Goal: Transaction & Acquisition: Purchase product/service

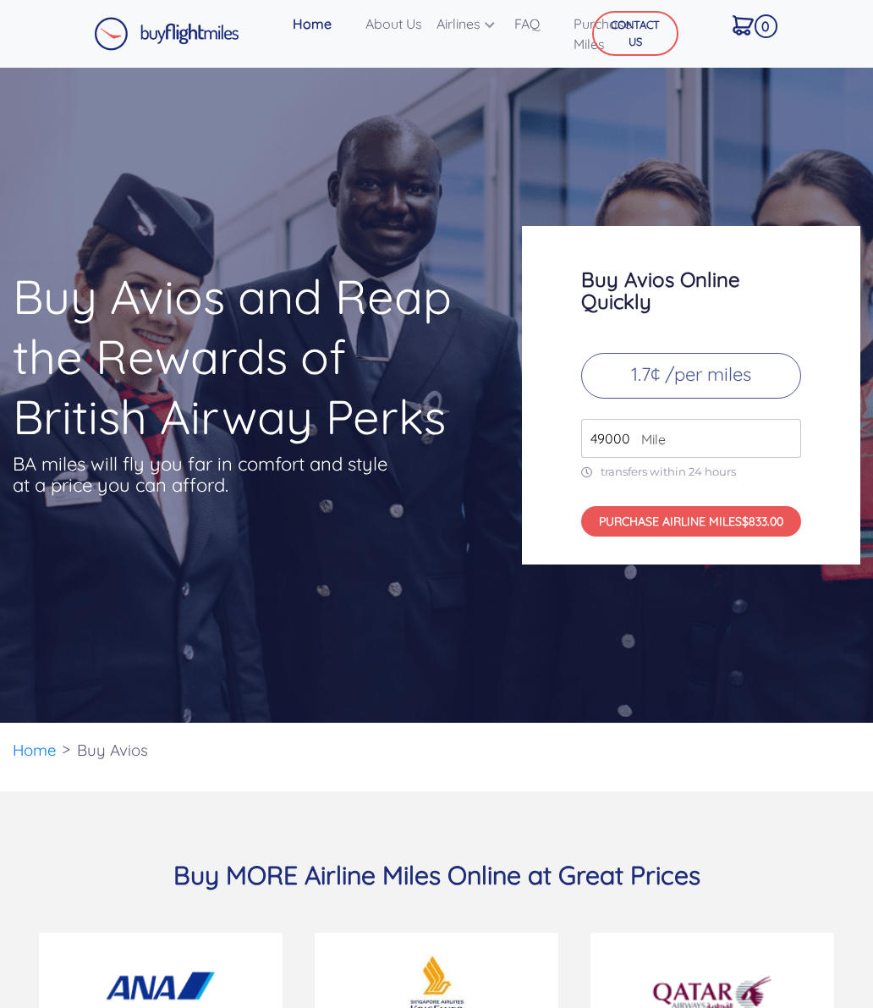
click at [629, 458] on input "49000" at bounding box center [691, 438] width 220 height 39
type input "4"
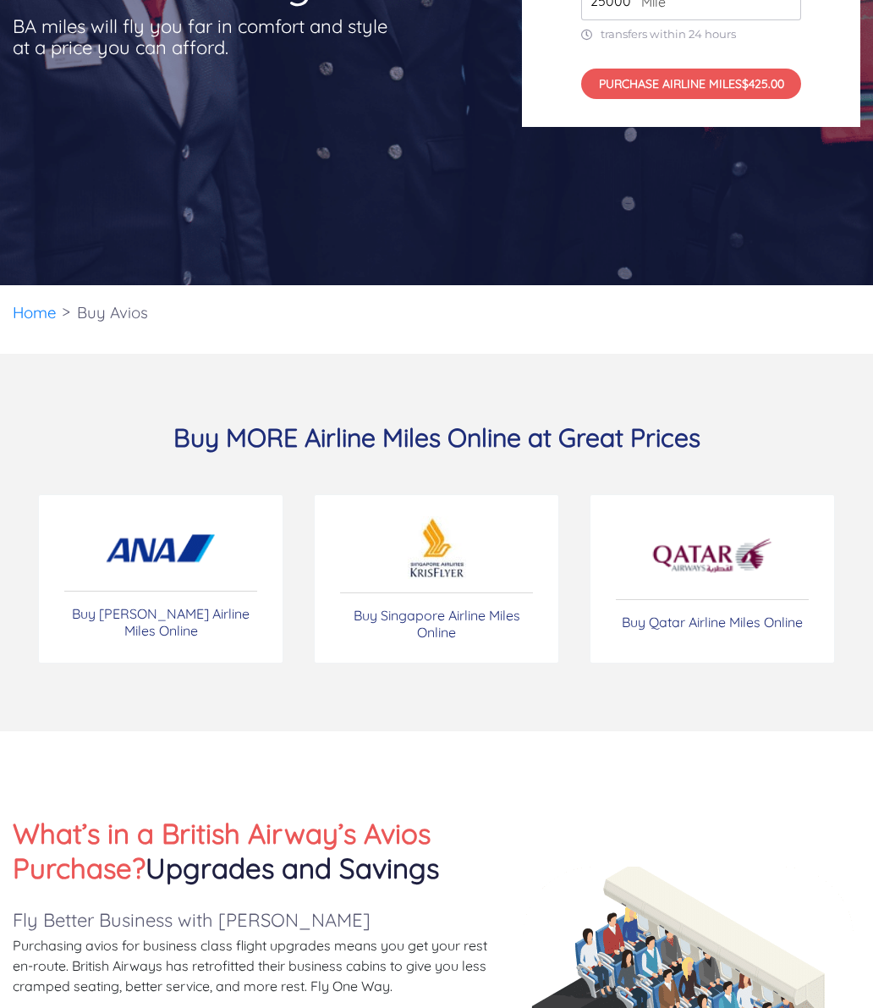
scroll to position [446, 0]
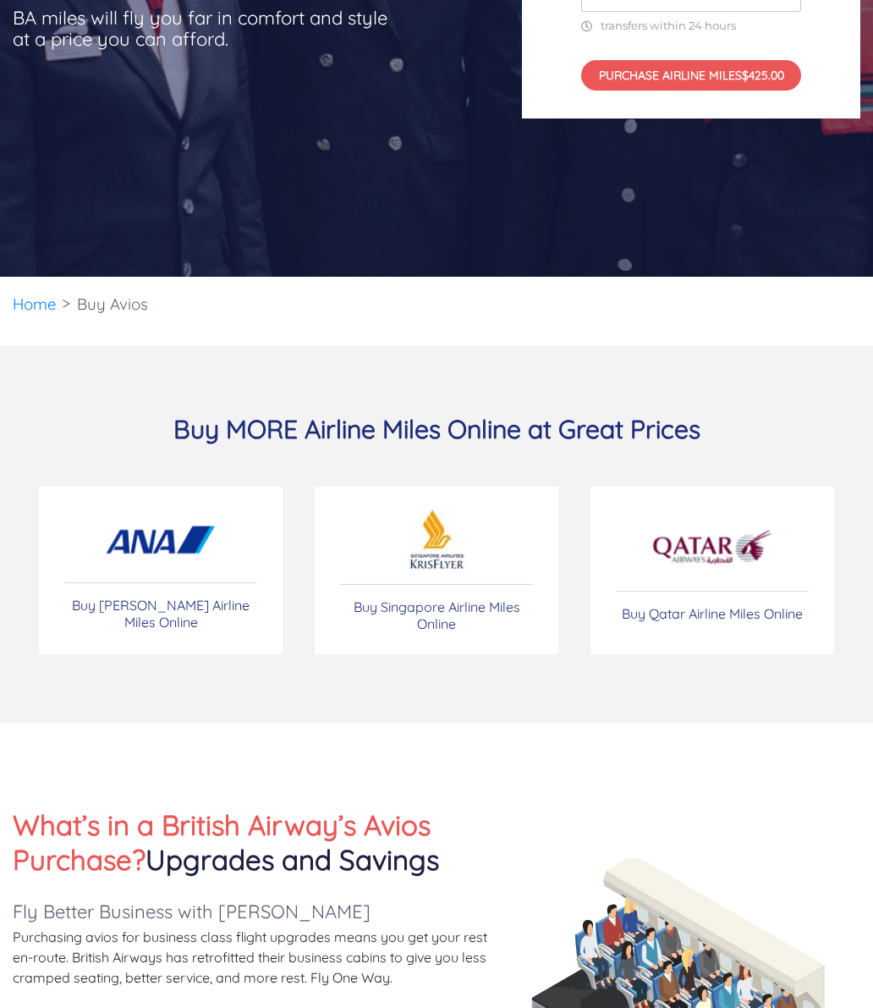
type input "25000"
click at [727, 577] on img at bounding box center [712, 547] width 123 height 59
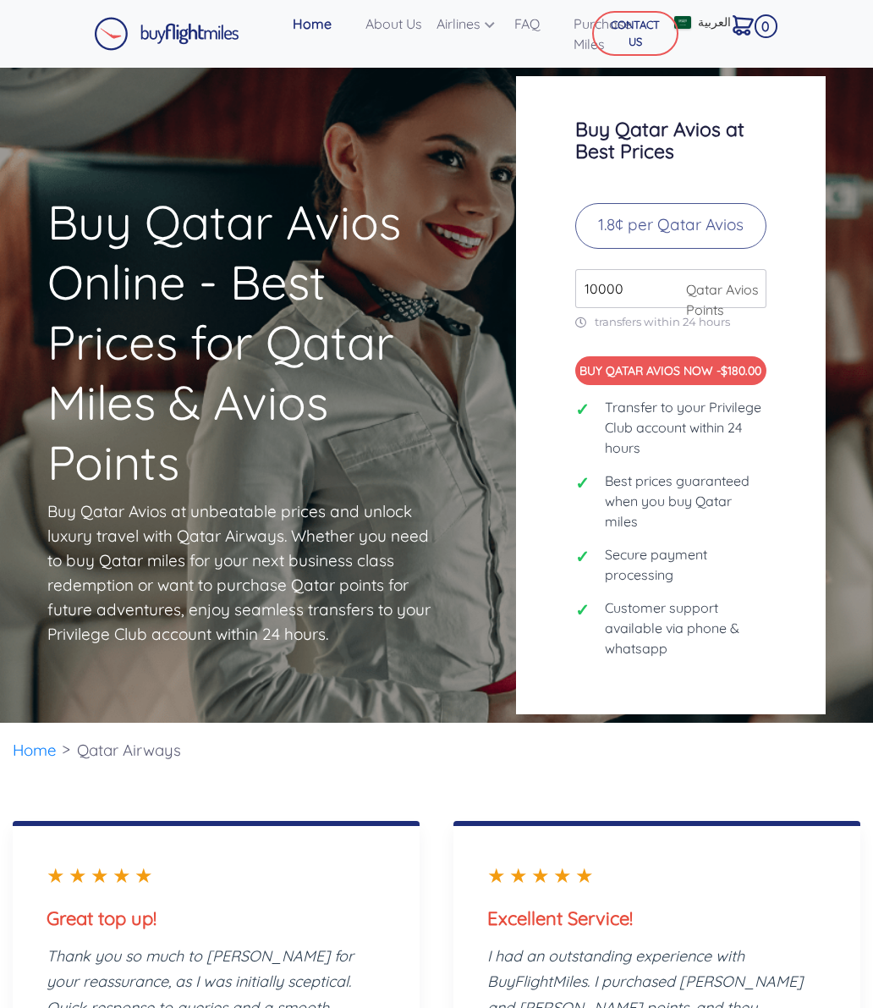
click at [650, 308] on input "10000" at bounding box center [670, 288] width 191 height 39
type input "1"
type input "25000"
click at [670, 386] on button "BUY QATAR AVIOS NOW - $450.00" at bounding box center [670, 371] width 191 height 30
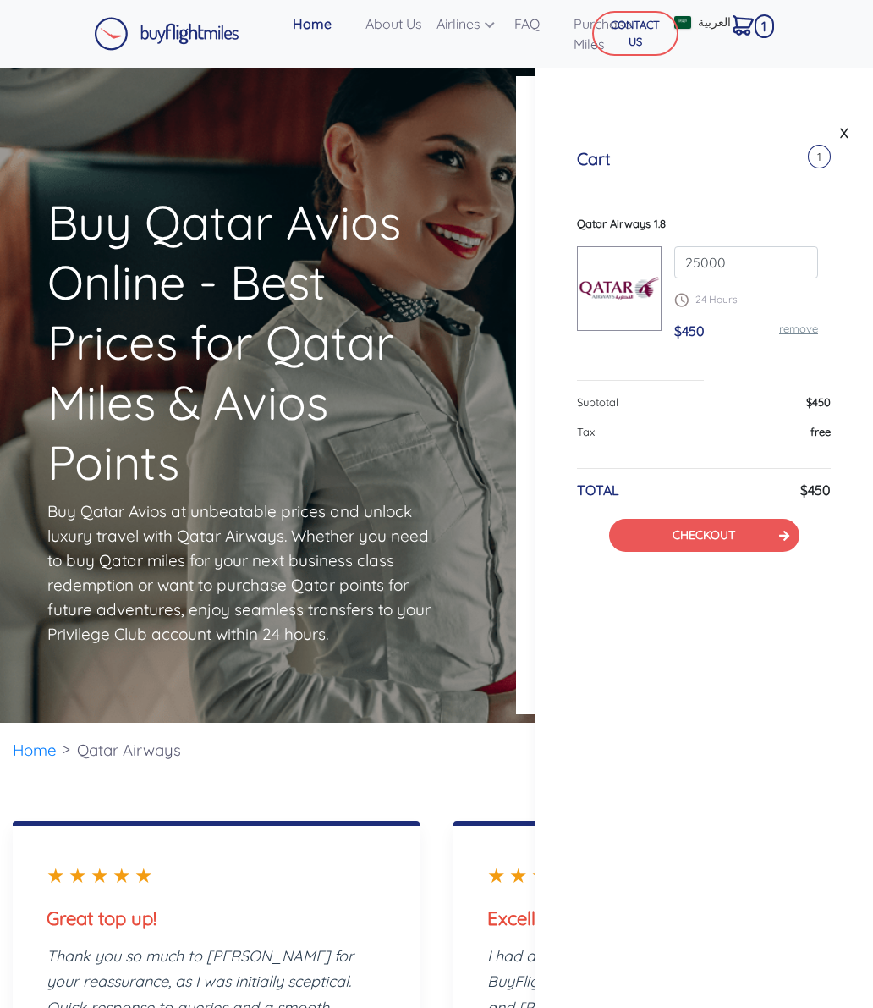
click at [843, 128] on link "X" at bounding box center [844, 132] width 17 height 25
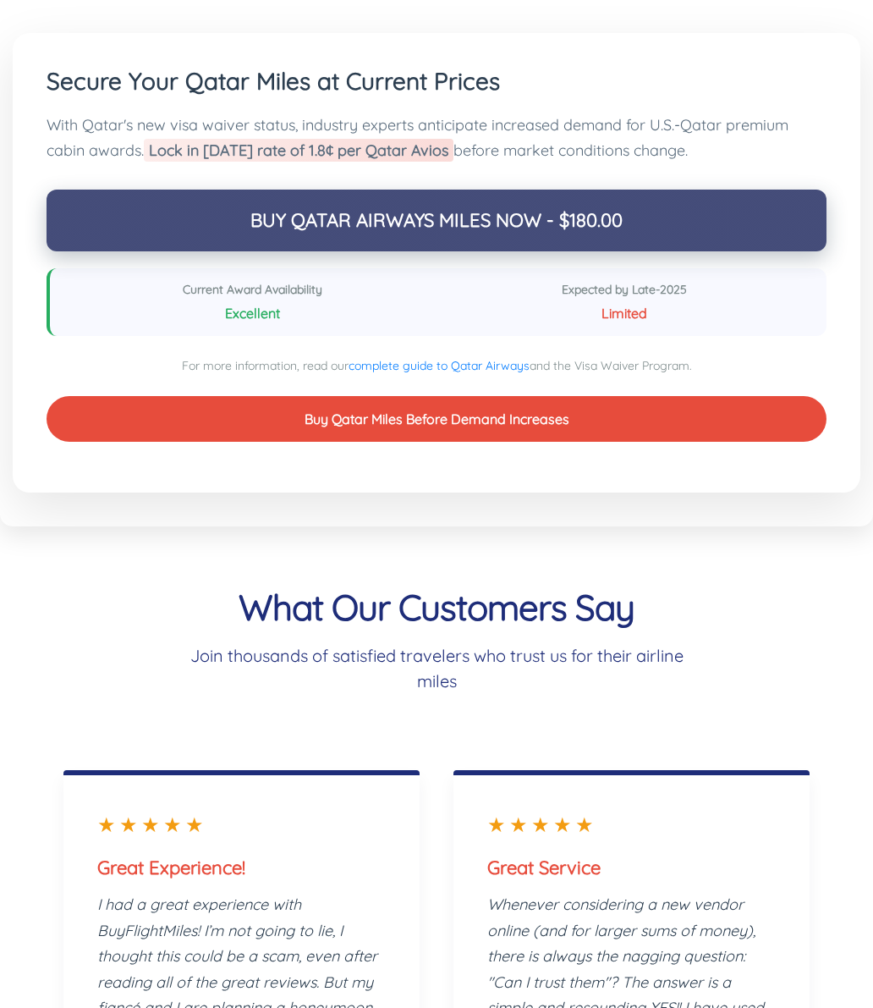
scroll to position [4590, 0]
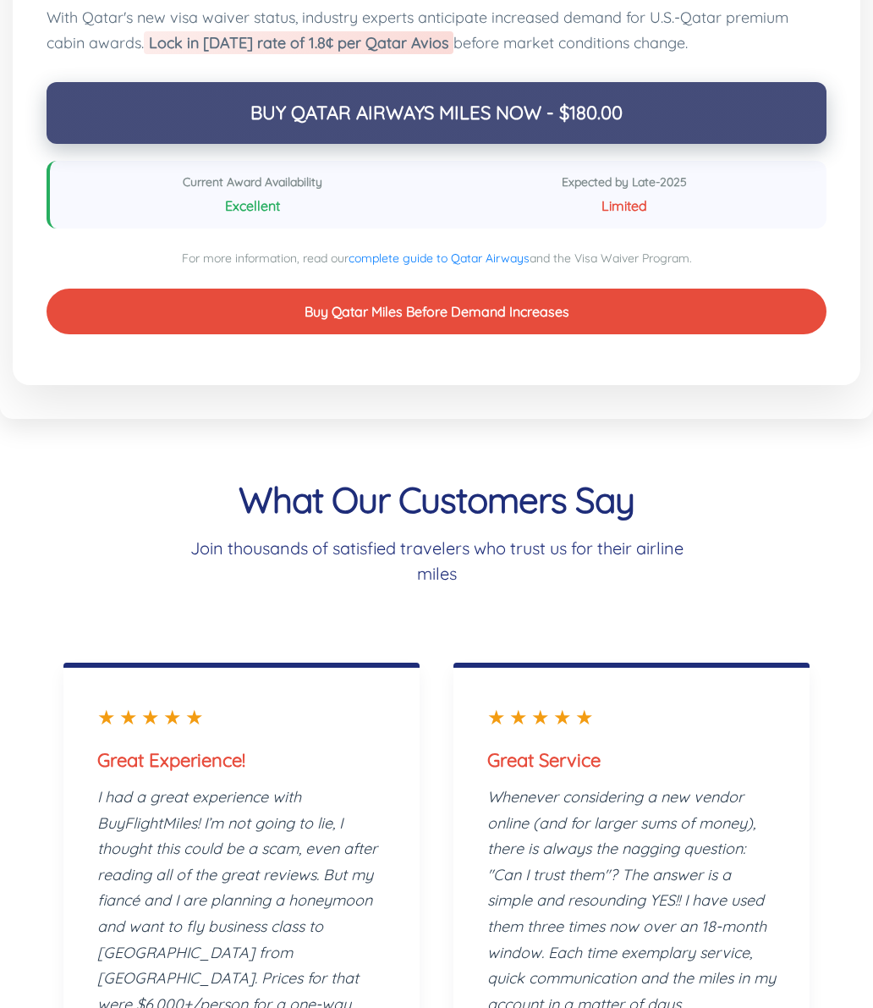
click at [487, 334] on button "Buy Qatar Miles Before Demand Increases" at bounding box center [437, 312] width 780 height 46
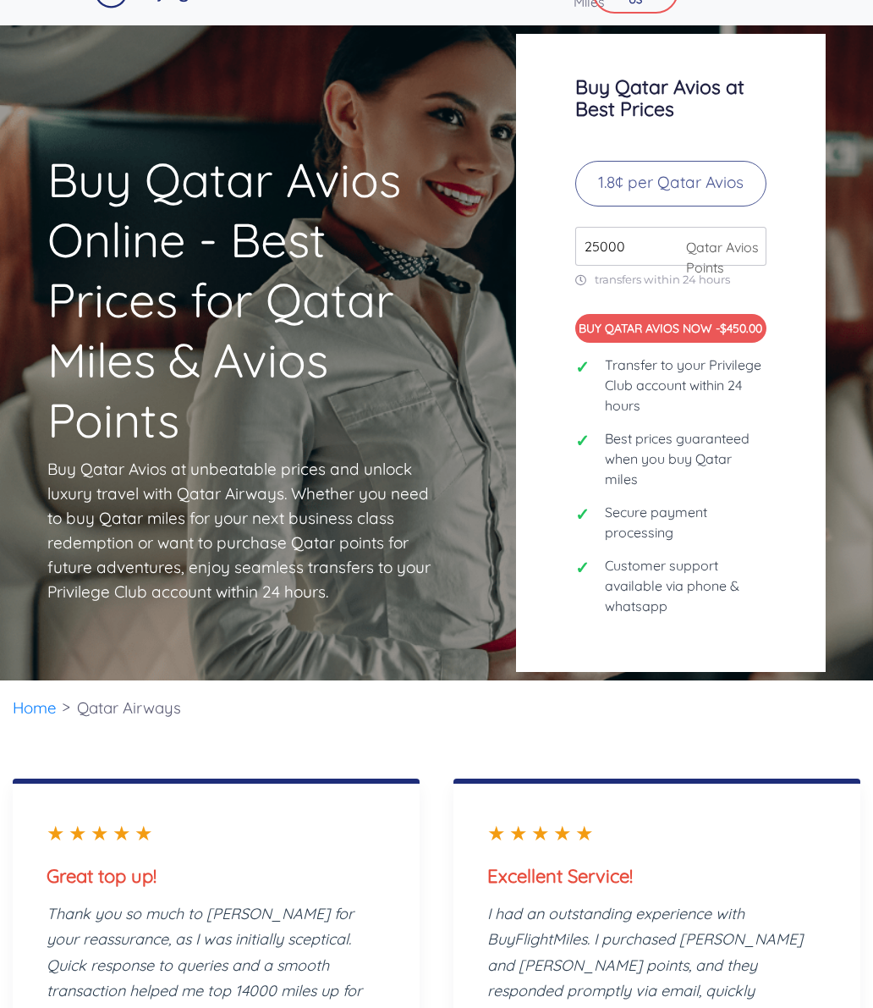
scroll to position [0, 0]
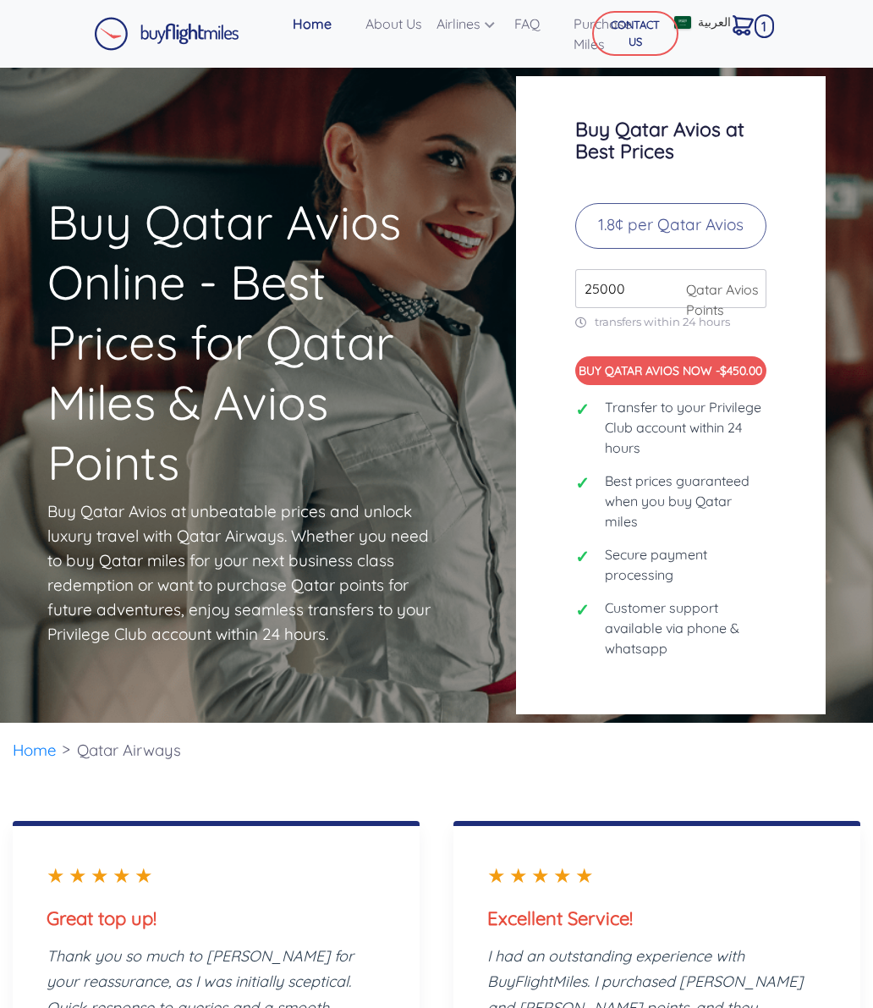
click at [583, 41] on div "CONTACT US" at bounding box center [638, 34] width 131 height 54
click at [170, 39] on img at bounding box center [167, 34] width 146 height 34
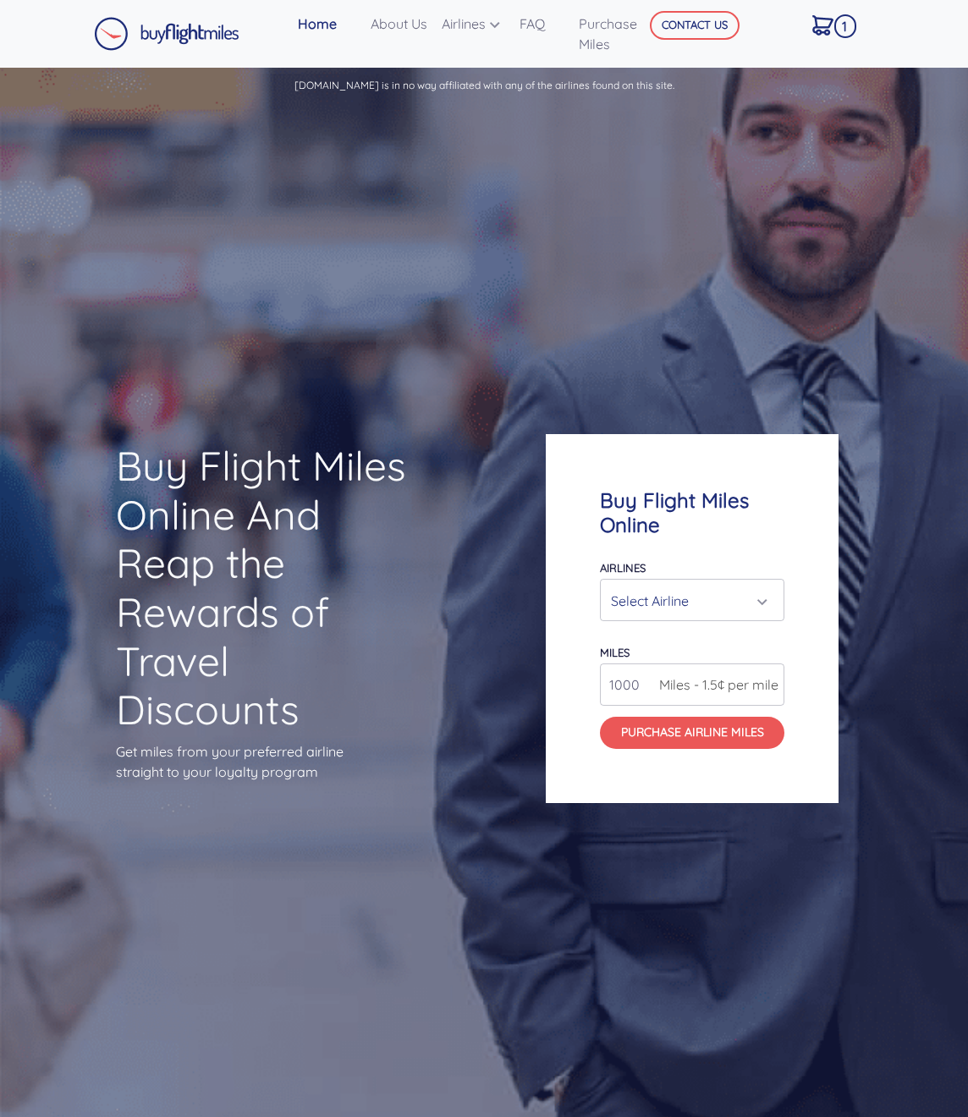
click at [818, 31] on img at bounding box center [822, 25] width 21 height 20
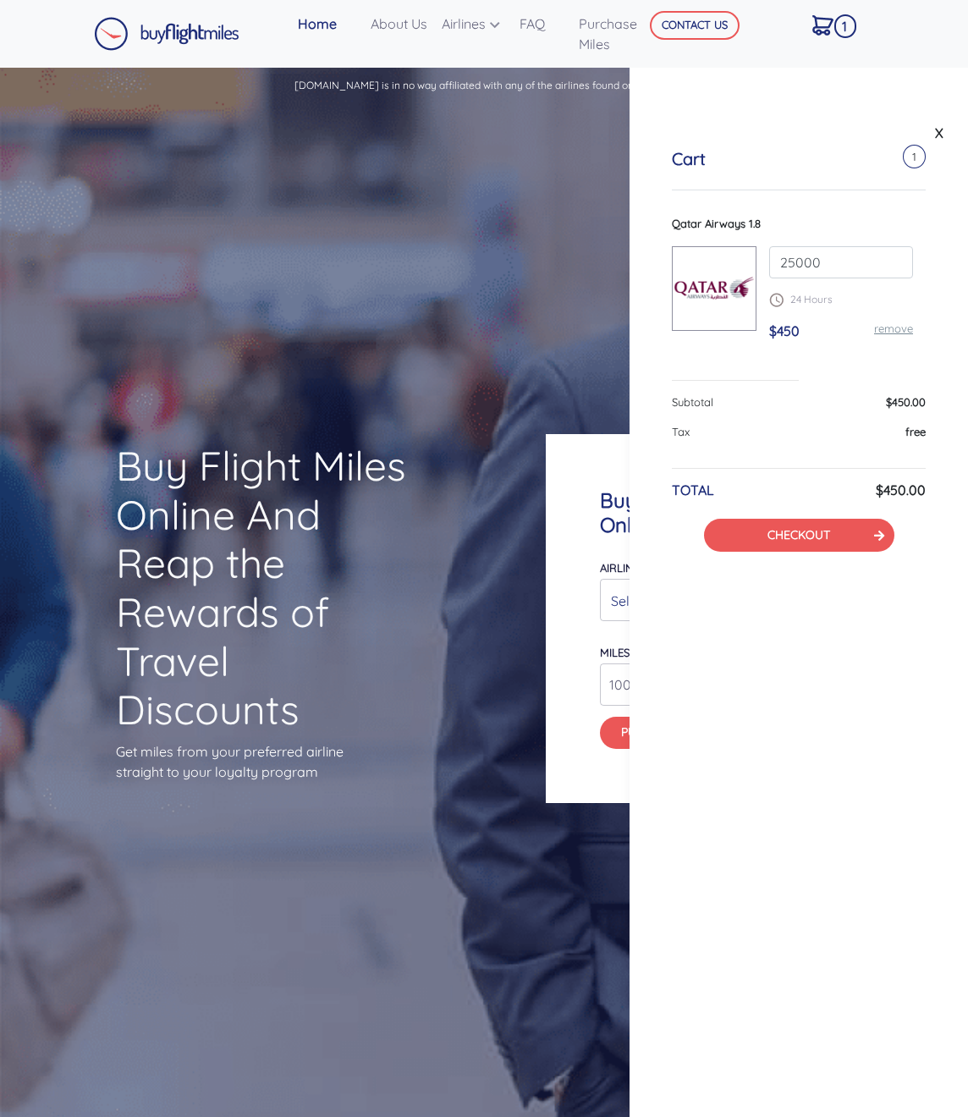
click at [811, 528] on button "CHECKOUT" at bounding box center [799, 535] width 190 height 33
click at [829, 525] on button "CHECKOUT" at bounding box center [799, 535] width 190 height 33
click at [814, 534] on link "CHECKOUT" at bounding box center [799, 534] width 63 height 15
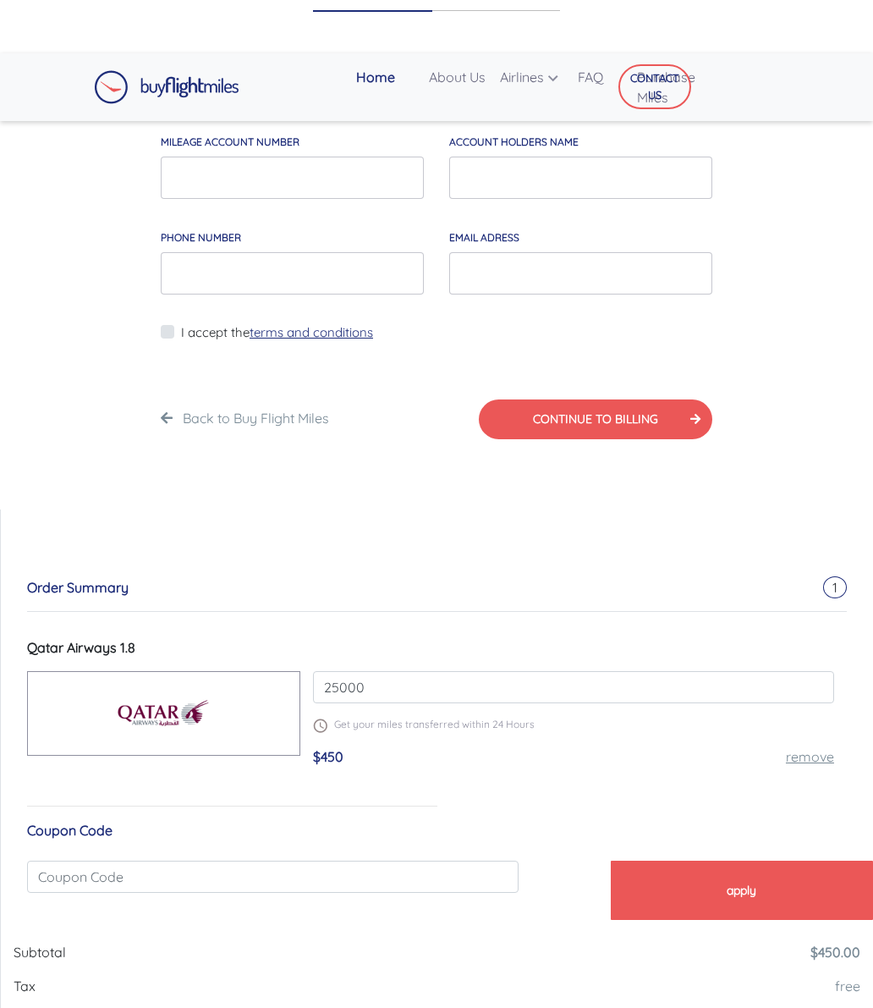
scroll to position [96, 0]
